Goal: Task Accomplishment & Management: Complete application form

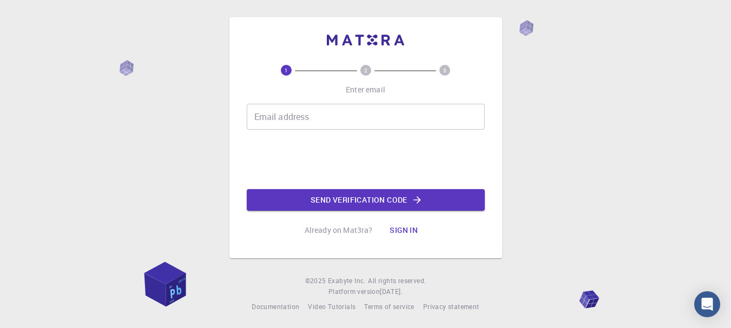
click at [327, 113] on input "Email address" at bounding box center [366, 117] width 238 height 26
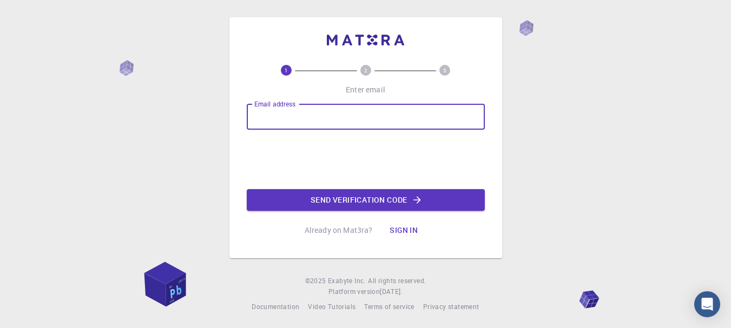
click at [517, 70] on div "1 2 3 Enter email Email address Email address Send verification code Already on…" at bounding box center [365, 165] width 731 height 330
click at [379, 129] on input "Email address" at bounding box center [366, 117] width 238 height 26
type input "[EMAIL_ADDRESS][DOMAIN_NAME]"
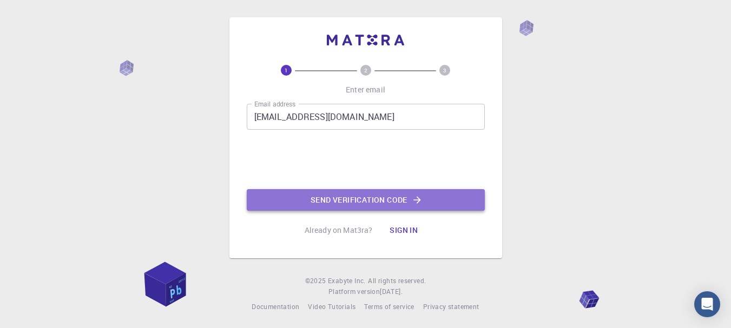
click at [398, 197] on button "Send verification code" at bounding box center [366, 200] width 238 height 22
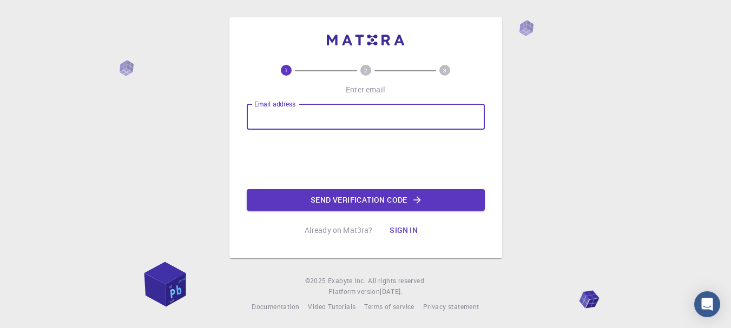
type input "[EMAIL_ADDRESS][DOMAIN_NAME]"
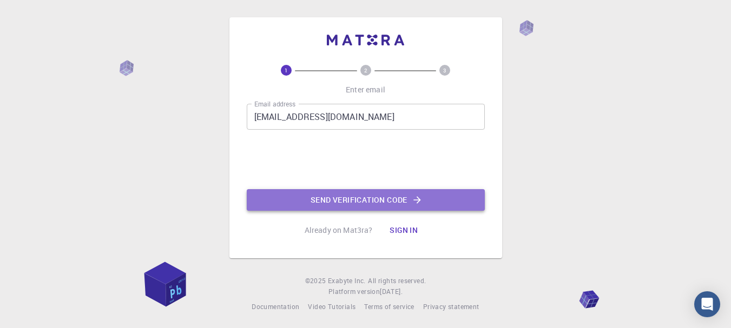
click at [399, 199] on button "Send verification code" at bounding box center [366, 200] width 238 height 22
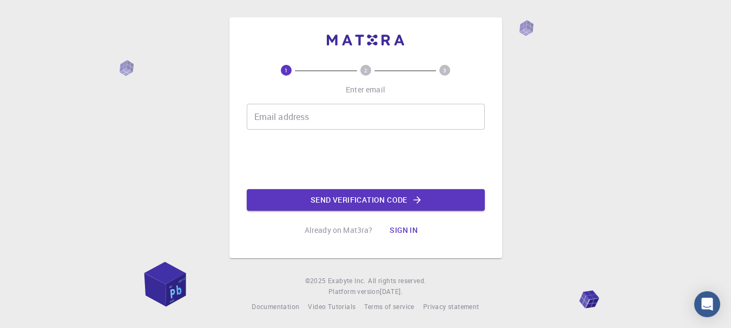
click at [315, 126] on input "Email address" at bounding box center [366, 117] width 238 height 26
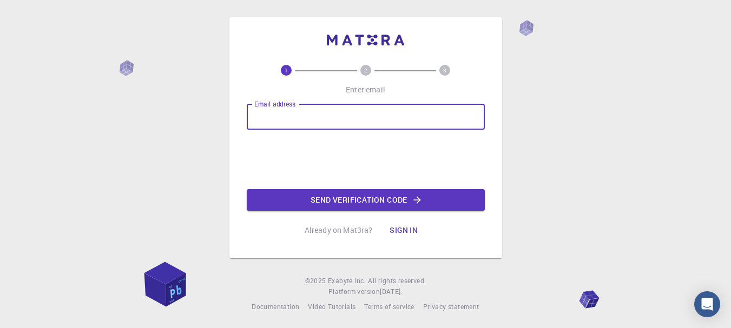
type input "[EMAIL_ADDRESS][DOMAIN_NAME]"
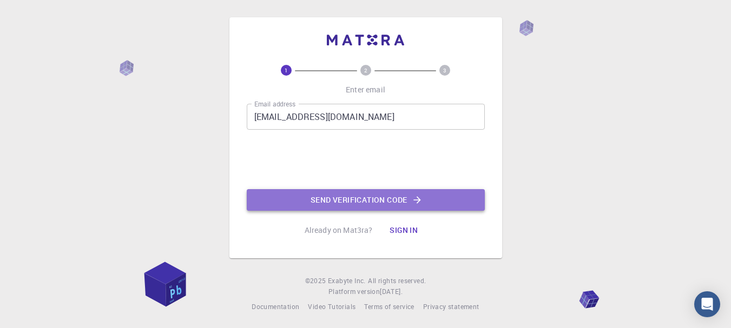
click at [355, 198] on button "Send verification code" at bounding box center [366, 200] width 238 height 22
